Goal: Transaction & Acquisition: Purchase product/service

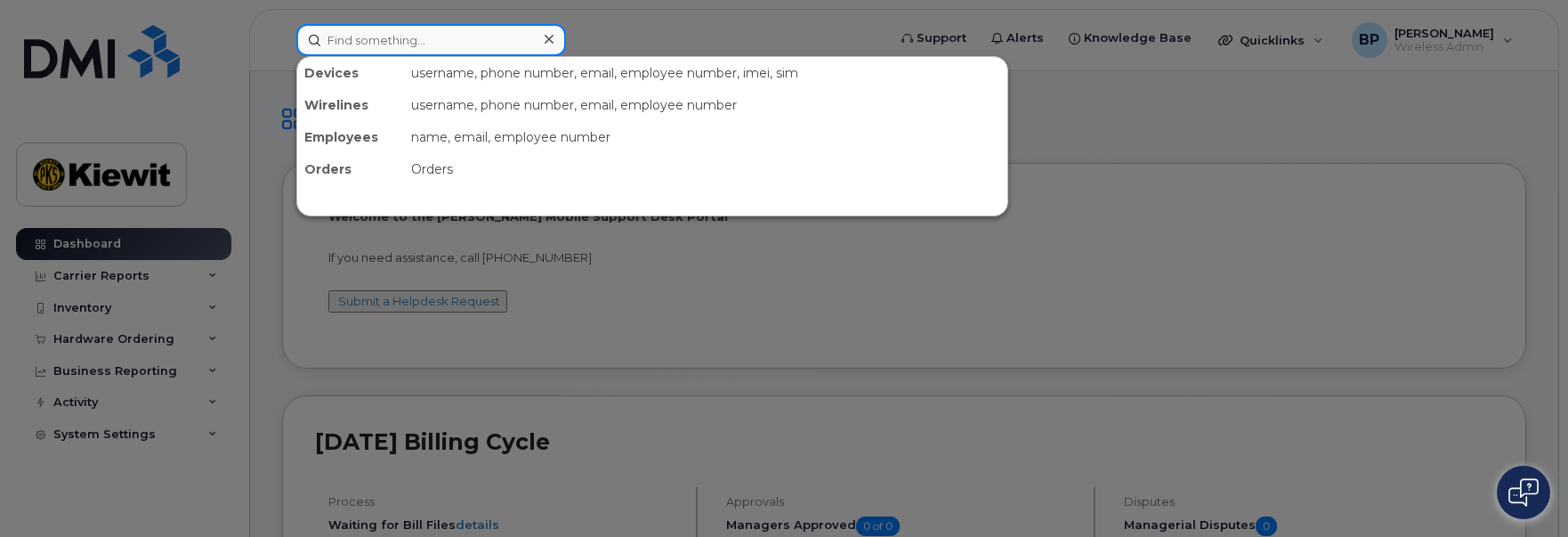
click at [334, 43] on input at bounding box center [432, 39] width 270 height 33
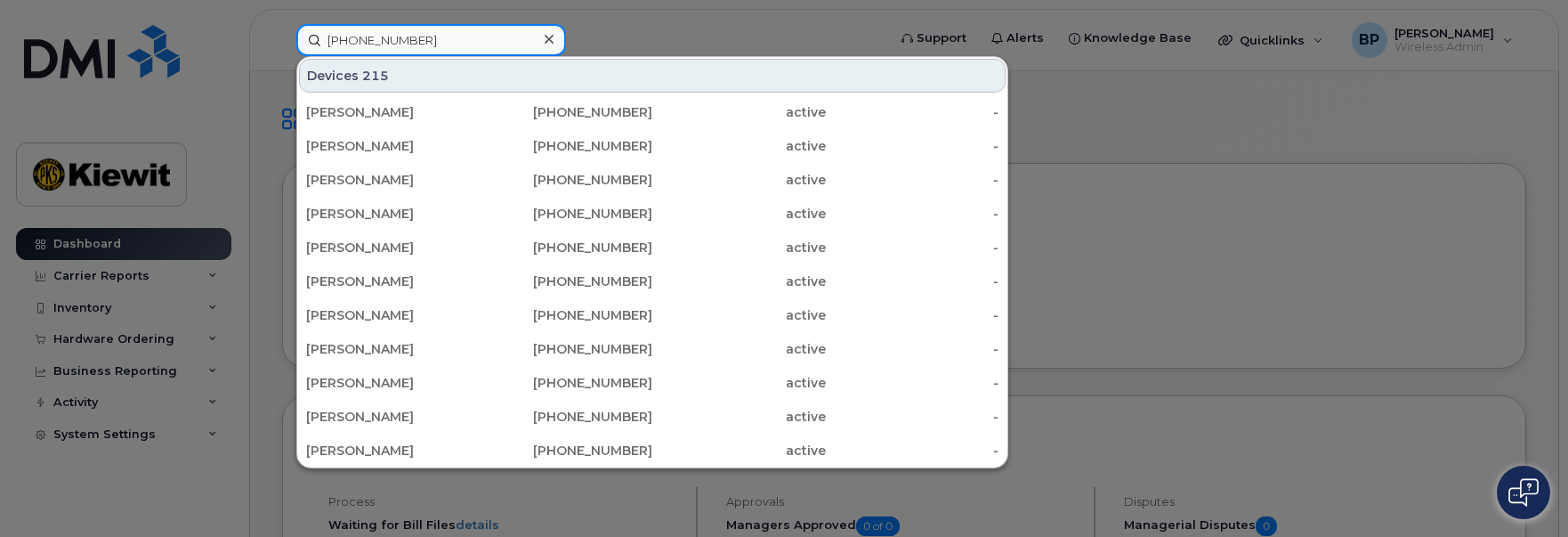
type input "[PHONE_NUMBER]"
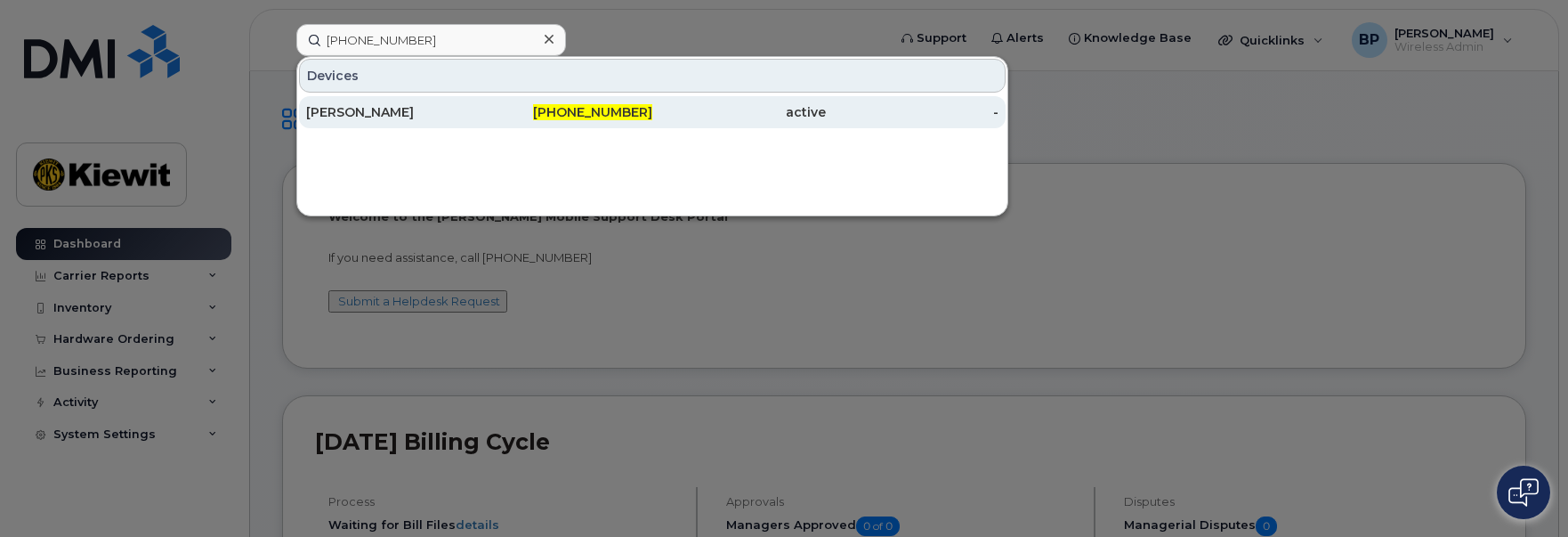
click at [374, 109] on div "[PERSON_NAME]" at bounding box center [393, 112] width 173 height 18
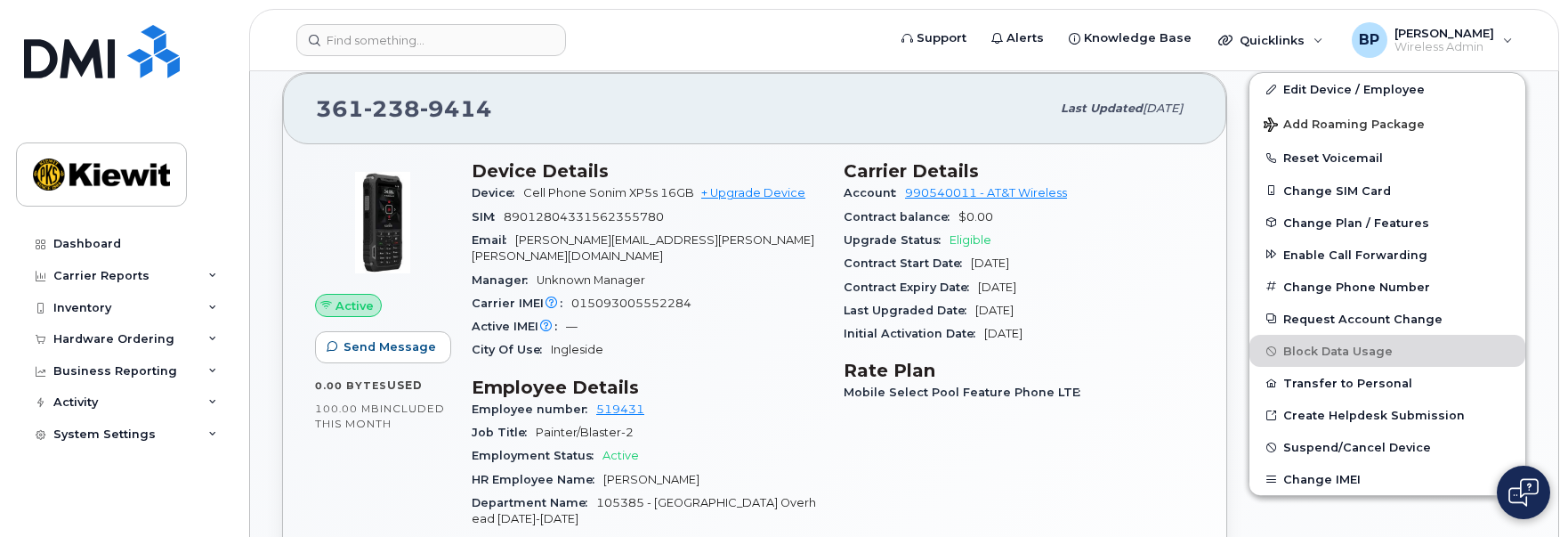
scroll to position [444, 0]
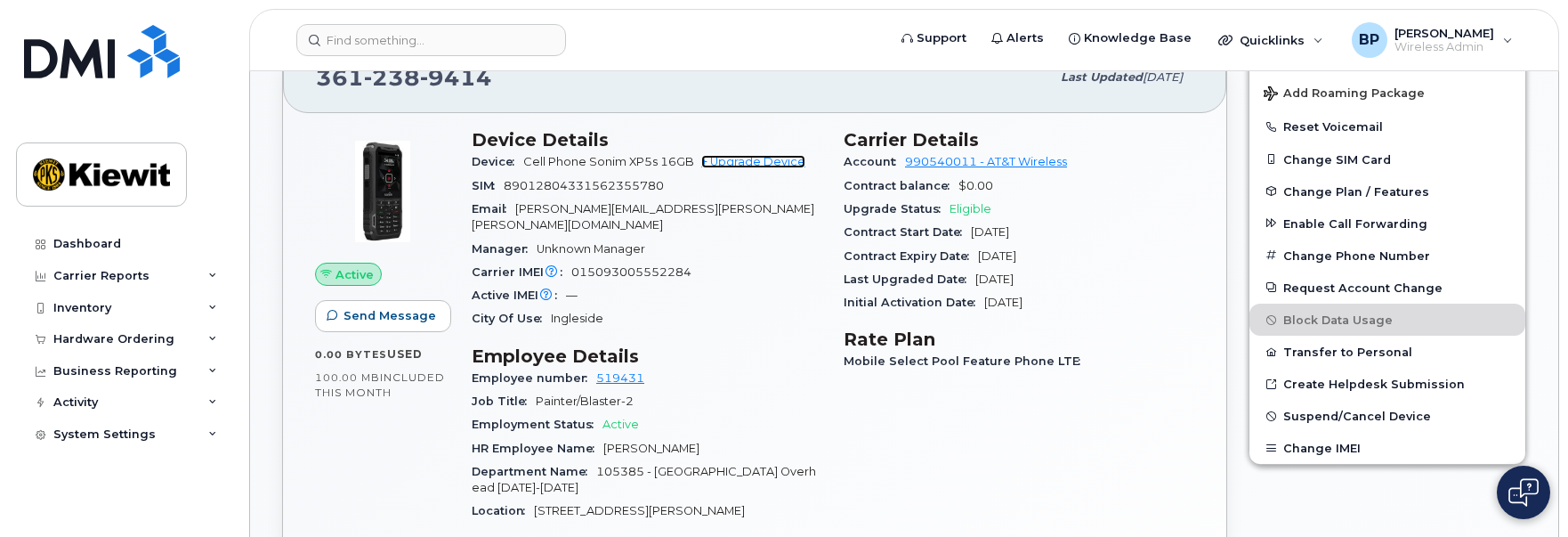
click at [759, 161] on link "+ Upgrade Device" at bounding box center [754, 162] width 104 height 14
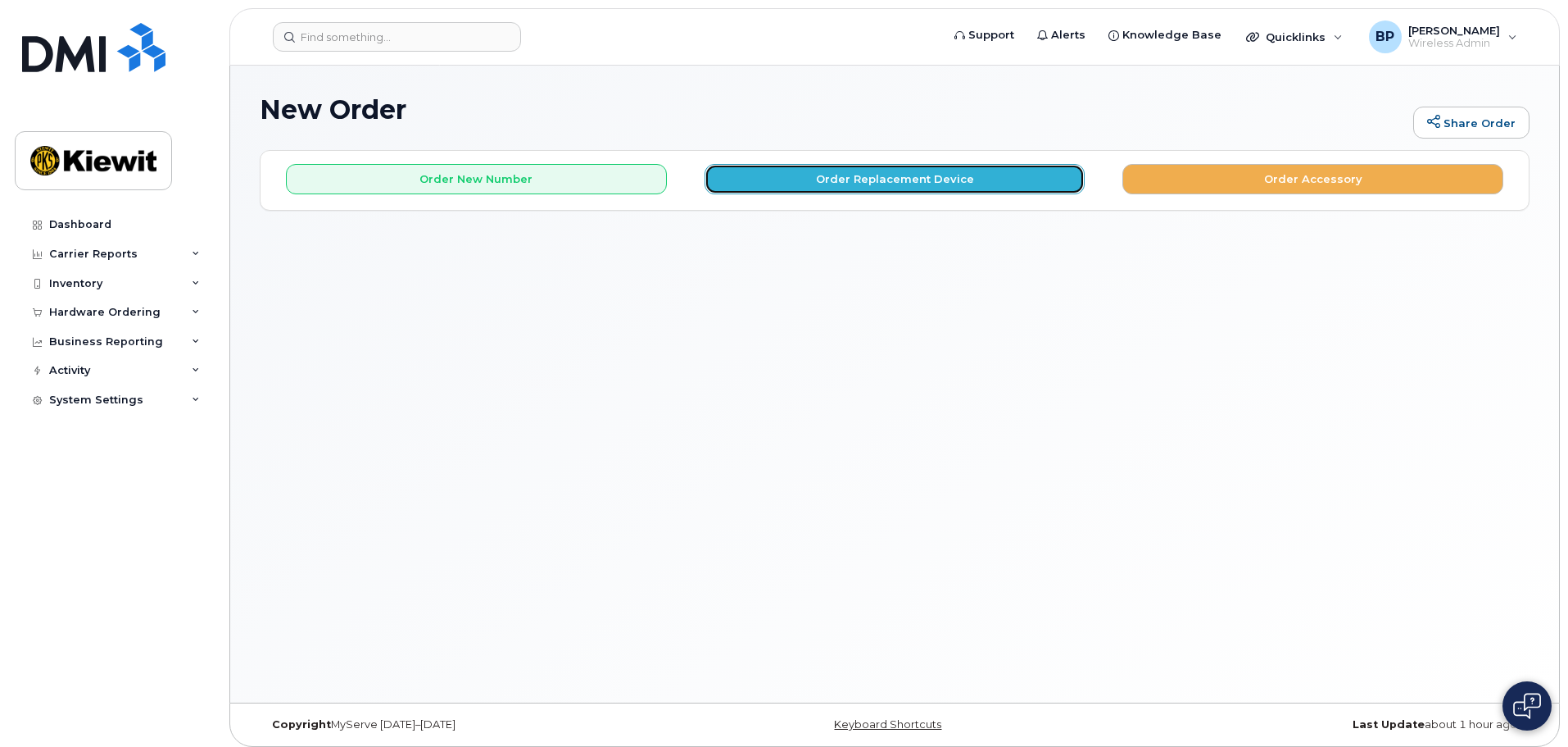
click at [792, 179] on button "Order Replacement Device" at bounding box center [896, 179] width 381 height 30
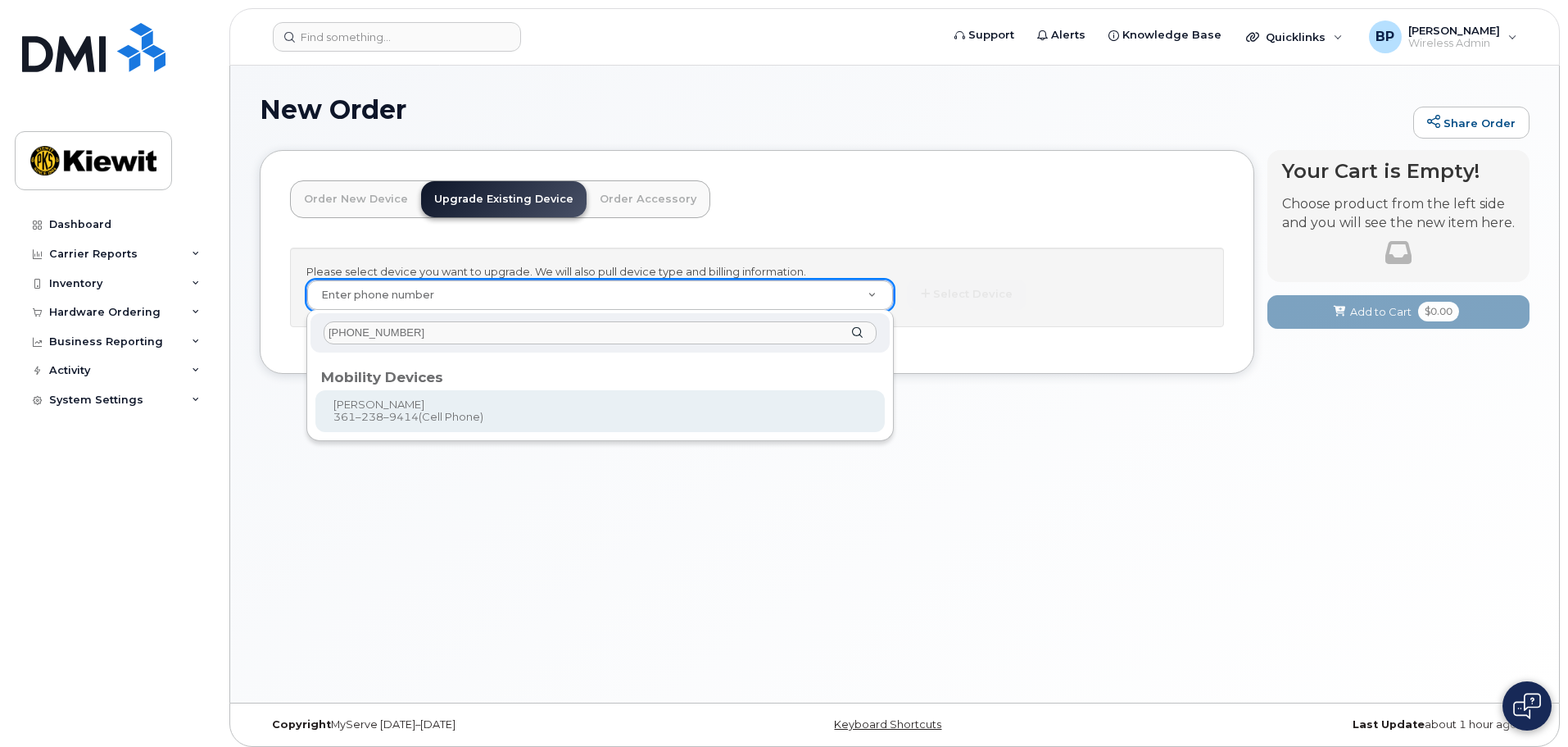
type input "361-238-9414"
type input "1118359"
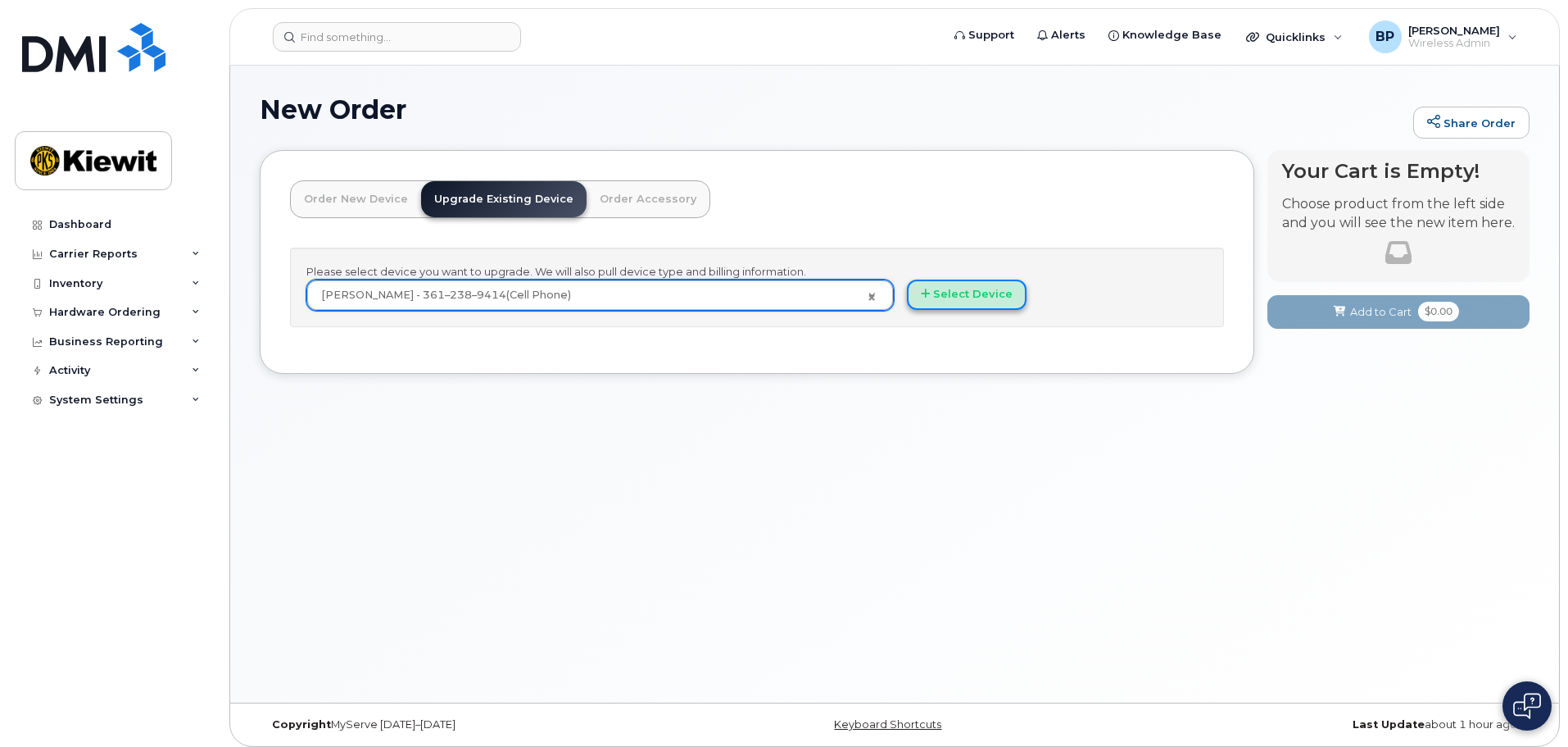
click at [953, 299] on button "Select Device" at bounding box center [967, 294] width 120 height 30
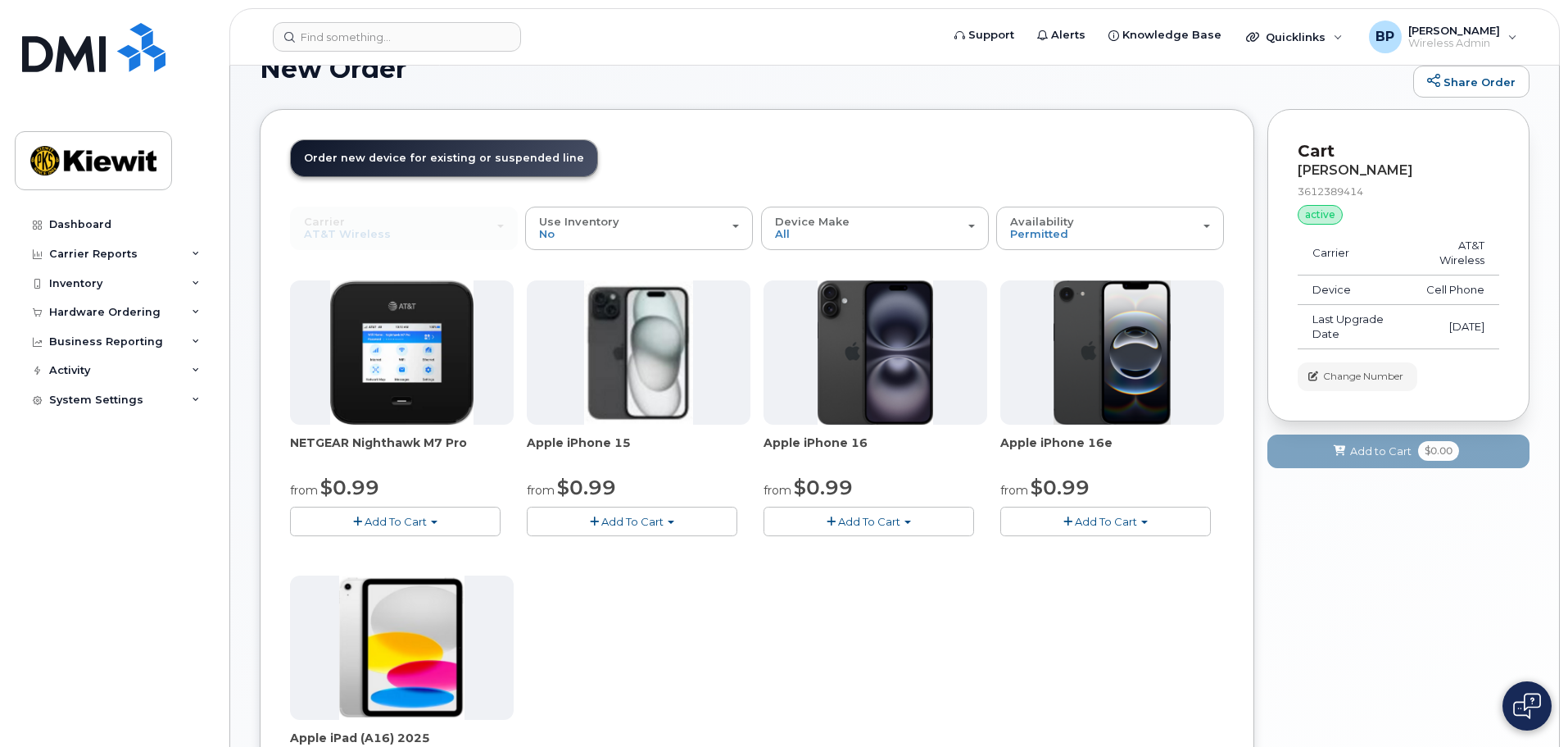
scroll to position [13, 0]
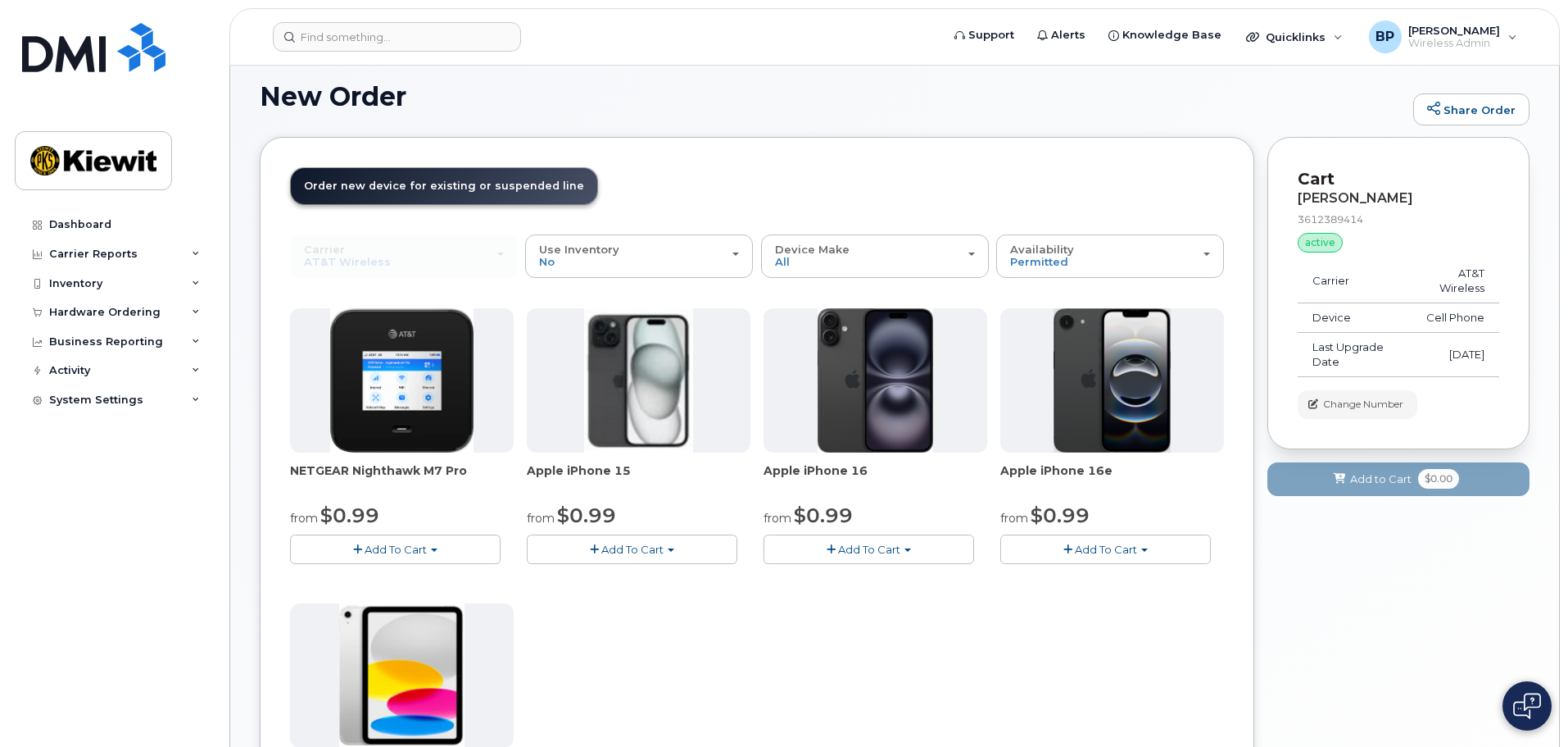
click at [746, 626] on div "NETGEAR Nighthawk M7 Pro from $0.99 Add To Cart $0.99 - 2 Year Upgrade $449.99 …" at bounding box center [757, 597] width 934 height 577
click at [1204, 250] on div "Availability Permitted All" at bounding box center [1110, 256] width 200 height 25
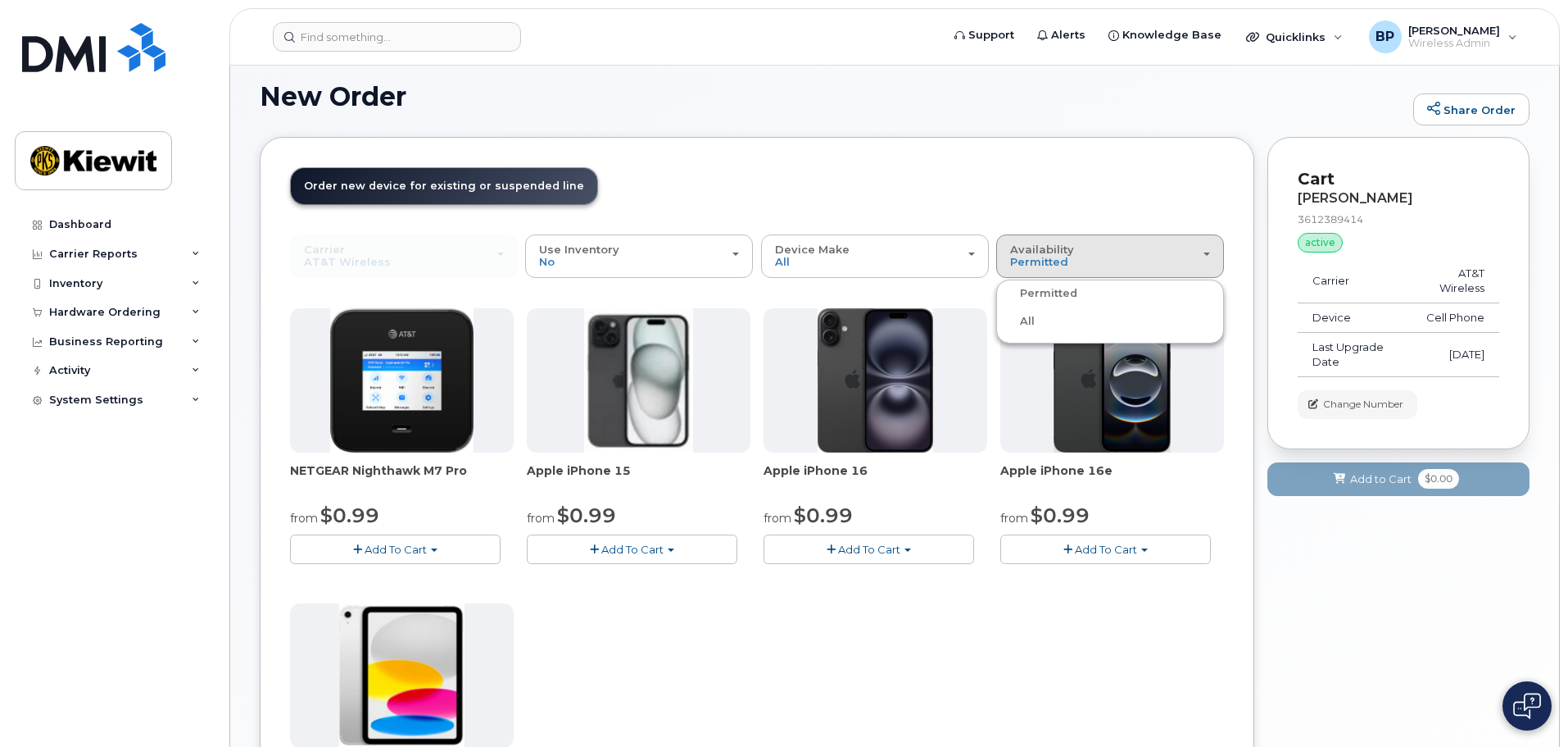
click at [1026, 321] on label "All" at bounding box center [1018, 321] width 34 height 20
click at [0, 0] on input "All" at bounding box center [0, 0] width 0 height 0
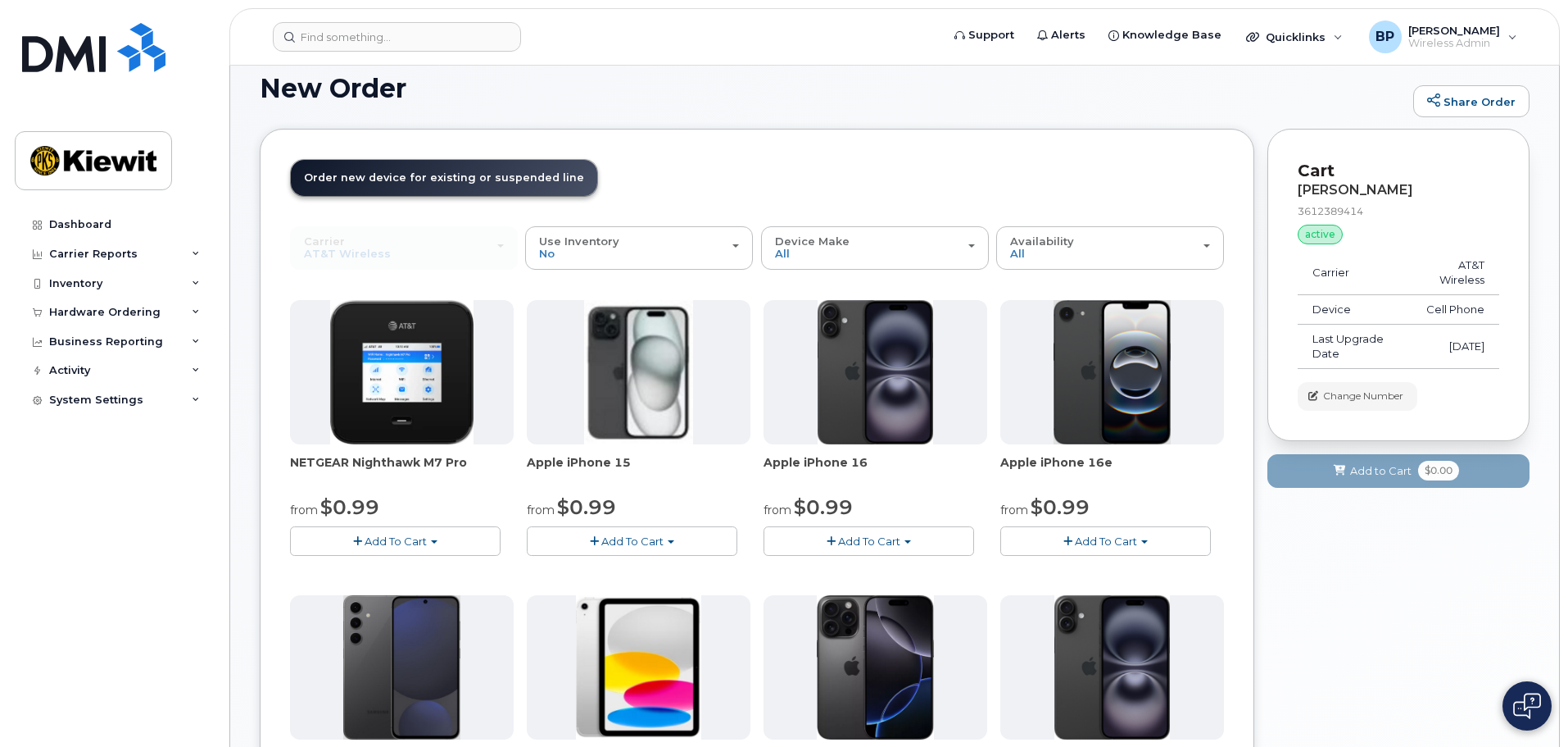
scroll to position [0, 0]
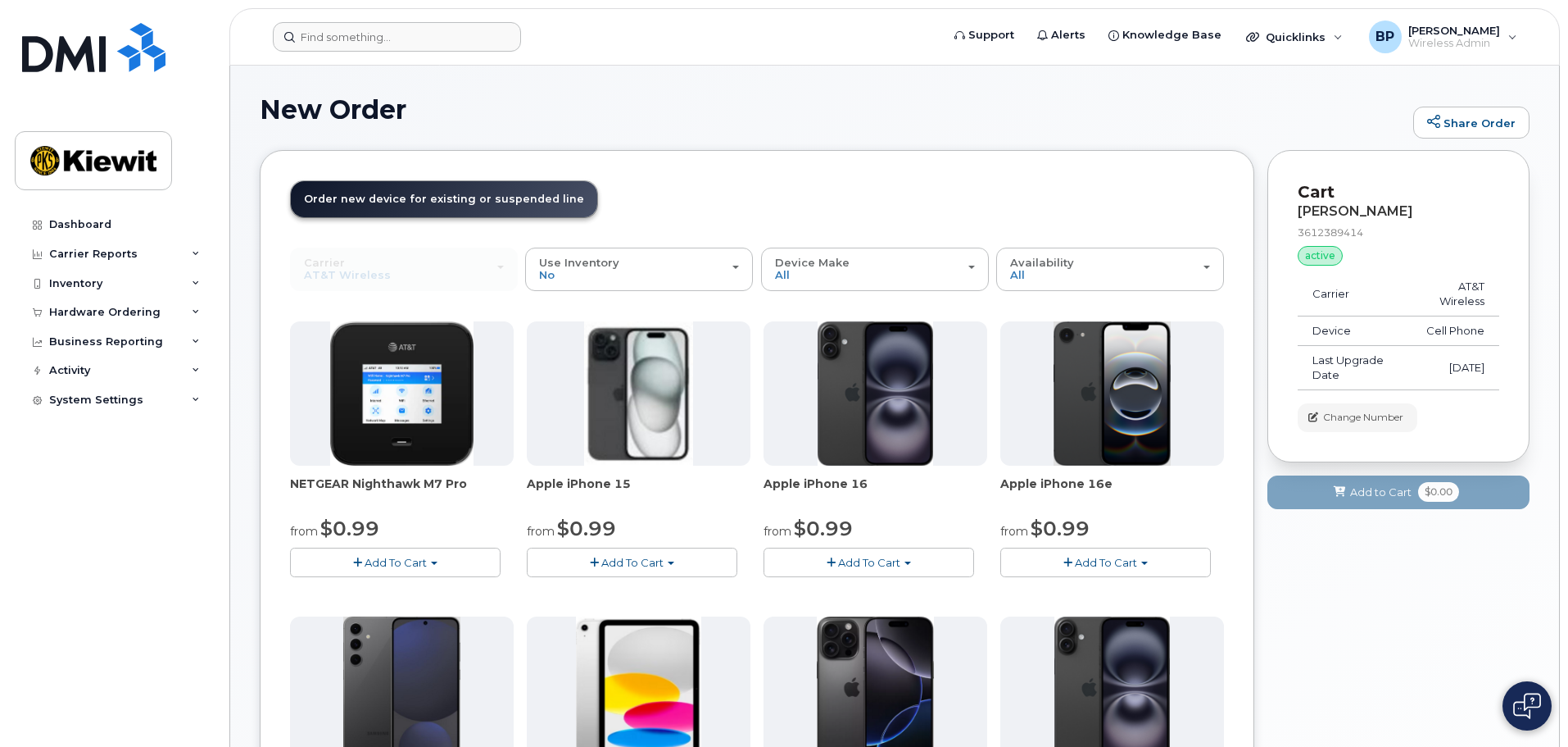
click at [725, 48] on form at bounding box center [602, 36] width 657 height 30
